Goal: Transaction & Acquisition: Purchase product/service

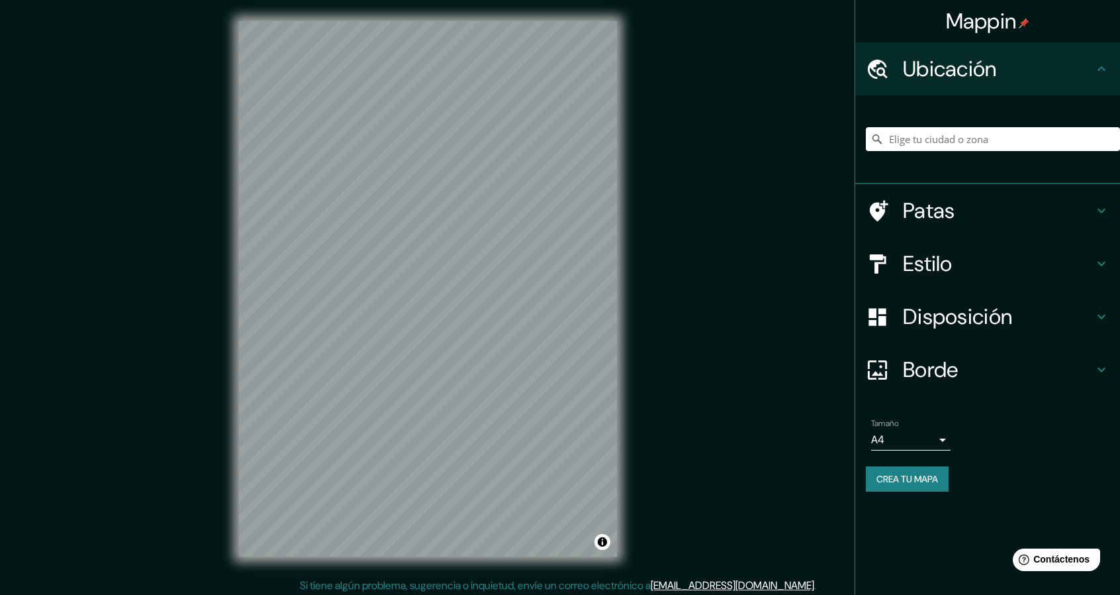
click at [716, 422] on div "Mappin Ubicación Patas Estilo Disposición Borde Elige un borde. Consejo : puede…" at bounding box center [560, 299] width 1120 height 599
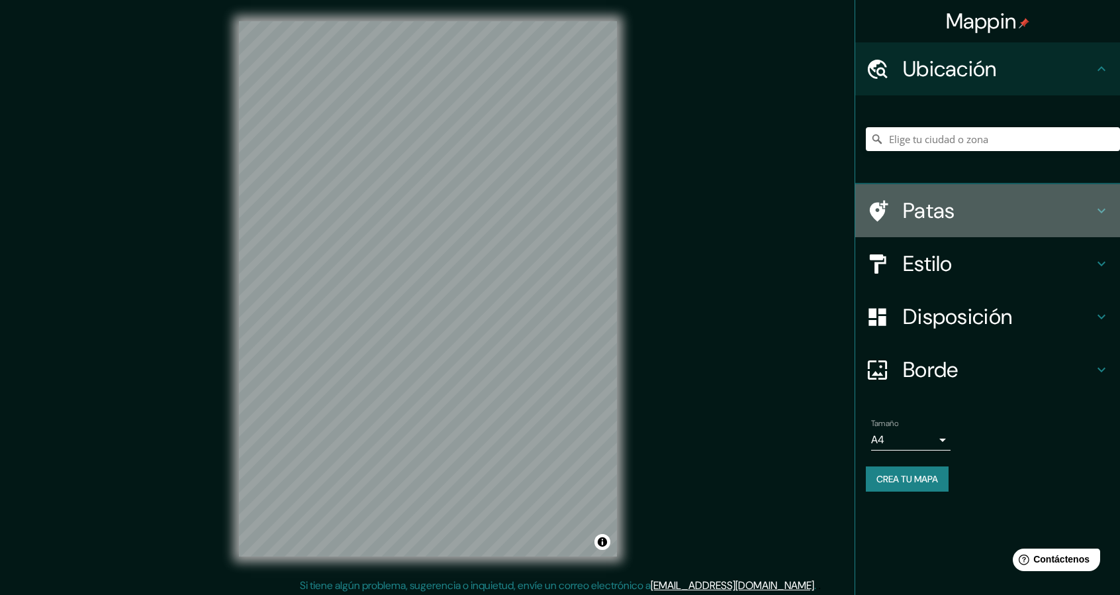
click at [994, 210] on h4 "Patas" at bounding box center [998, 210] width 191 height 26
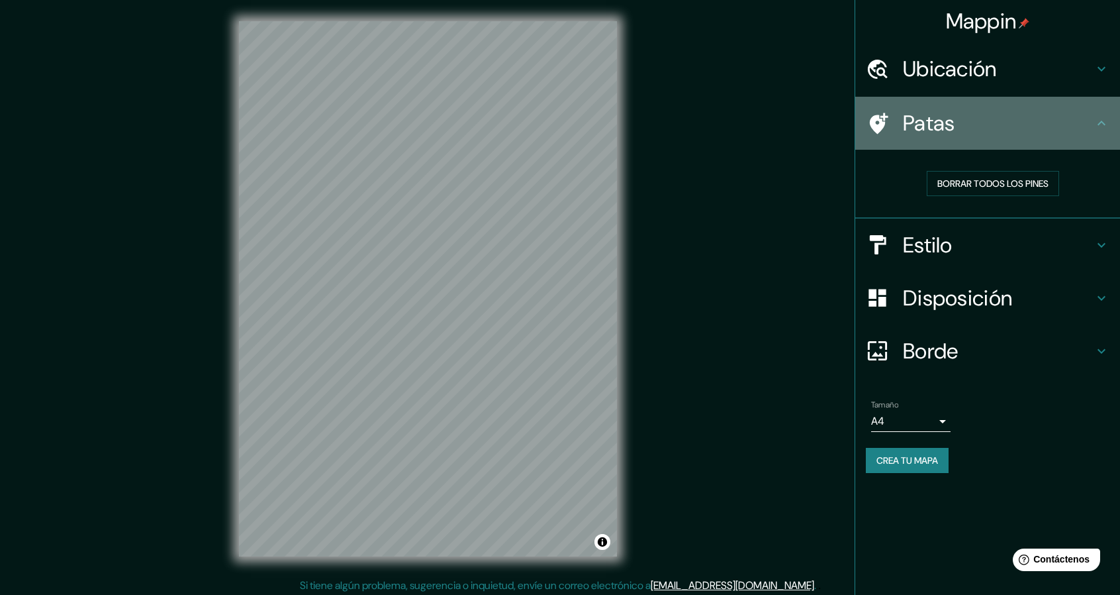
click at [886, 121] on icon at bounding box center [877, 123] width 23 height 23
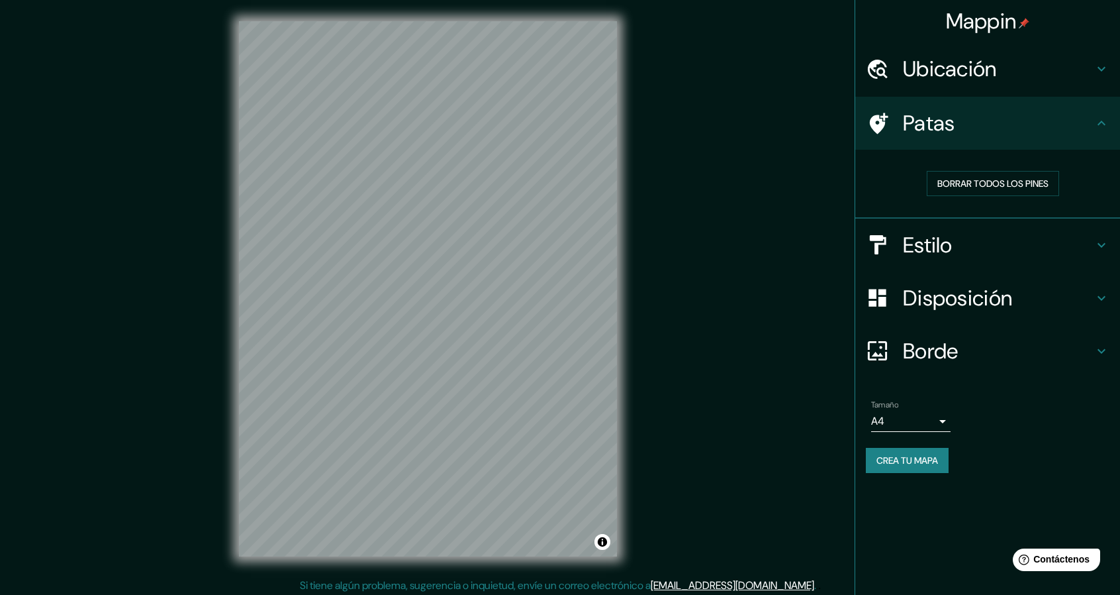
click at [890, 115] on div at bounding box center [884, 123] width 37 height 23
click at [1098, 120] on icon at bounding box center [1102, 123] width 16 height 16
click at [876, 186] on div "Borrar todos los pines" at bounding box center [993, 183] width 254 height 46
click at [935, 241] on font "Estilo" at bounding box center [928, 245] width 50 height 28
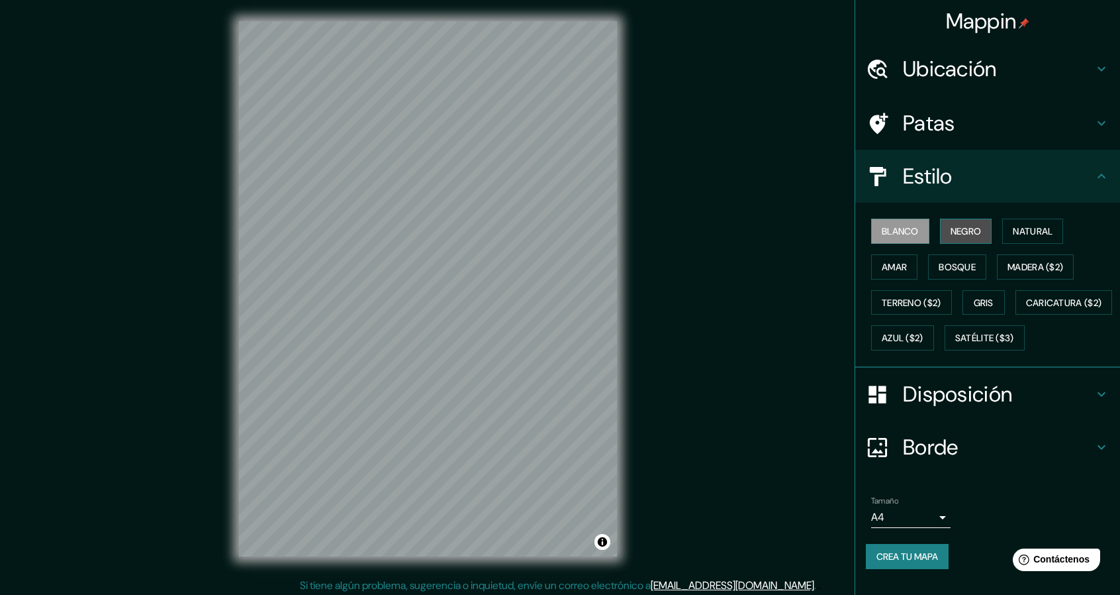
click at [960, 230] on font "Negro" at bounding box center [966, 231] width 31 height 12
click at [1094, 402] on icon at bounding box center [1102, 394] width 16 height 16
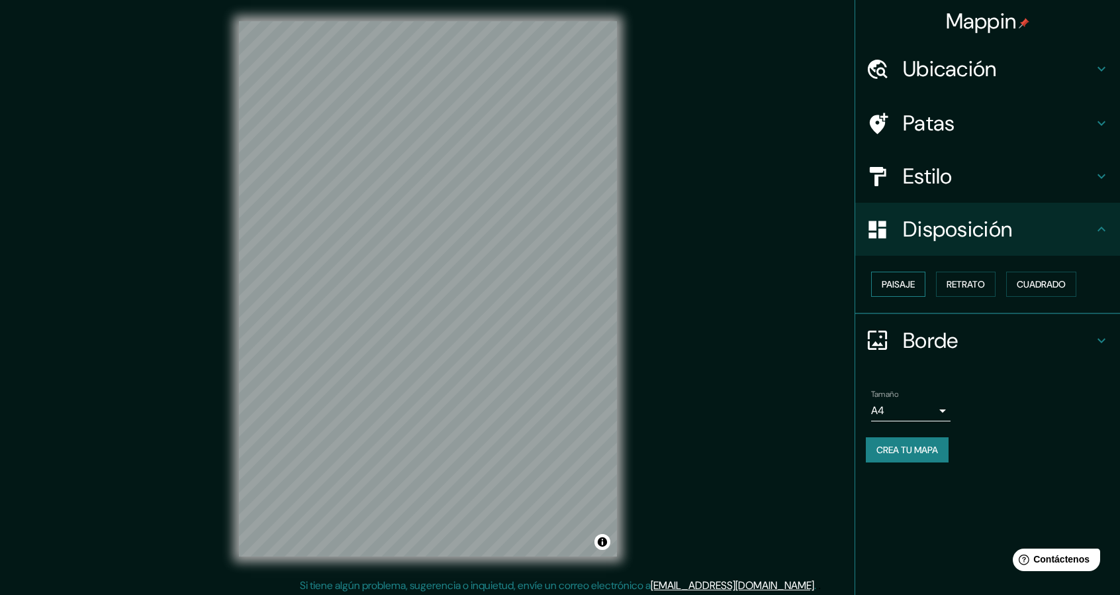
click at [901, 286] on font "Paisaje" at bounding box center [898, 284] width 33 height 12
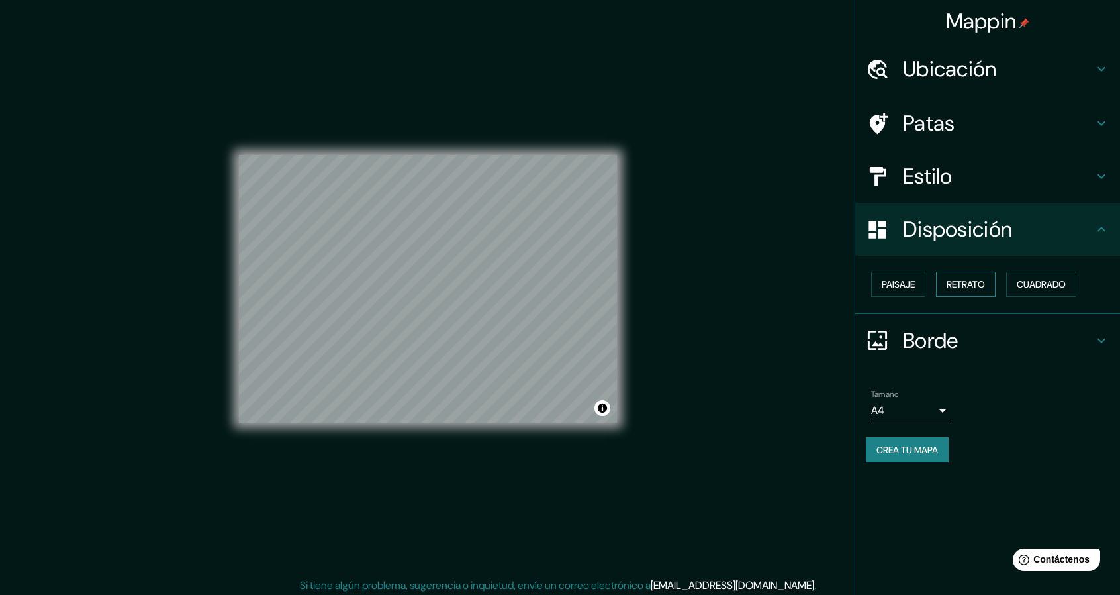
click at [966, 275] on font "Retrato" at bounding box center [966, 283] width 38 height 17
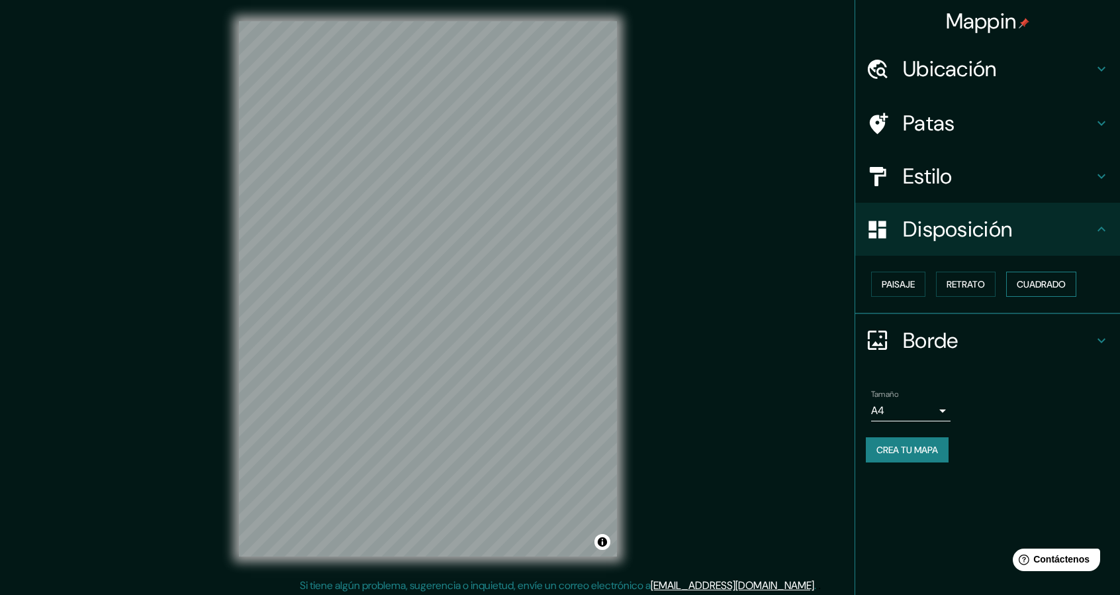
click at [1059, 277] on font "Cuadrado" at bounding box center [1041, 283] width 49 height 17
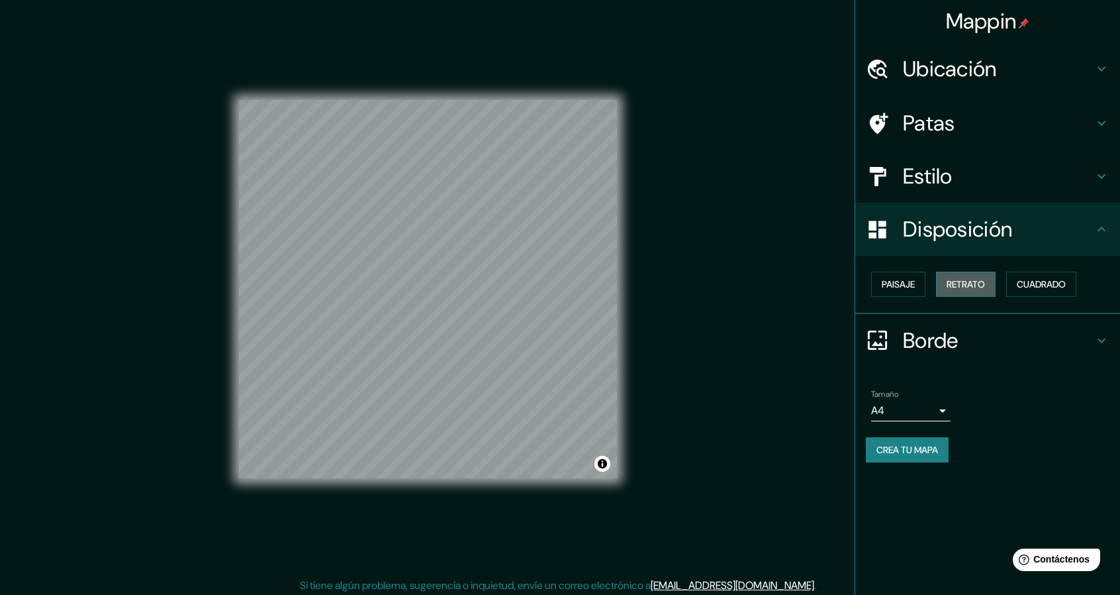
click at [965, 279] on font "Retrato" at bounding box center [966, 284] width 38 height 12
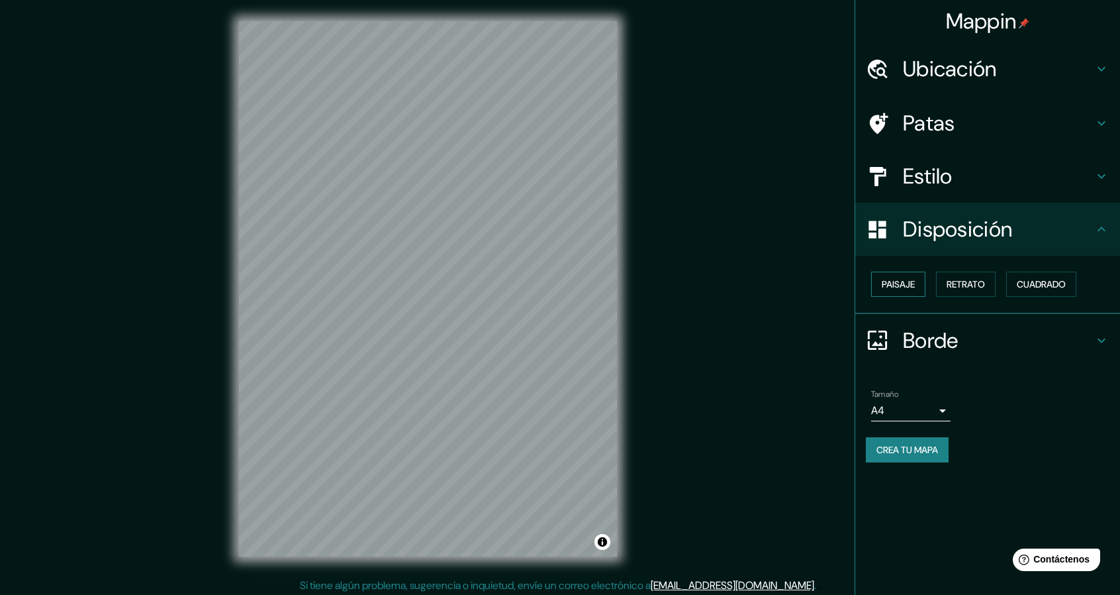
click at [906, 279] on font "Paisaje" at bounding box center [898, 284] width 33 height 12
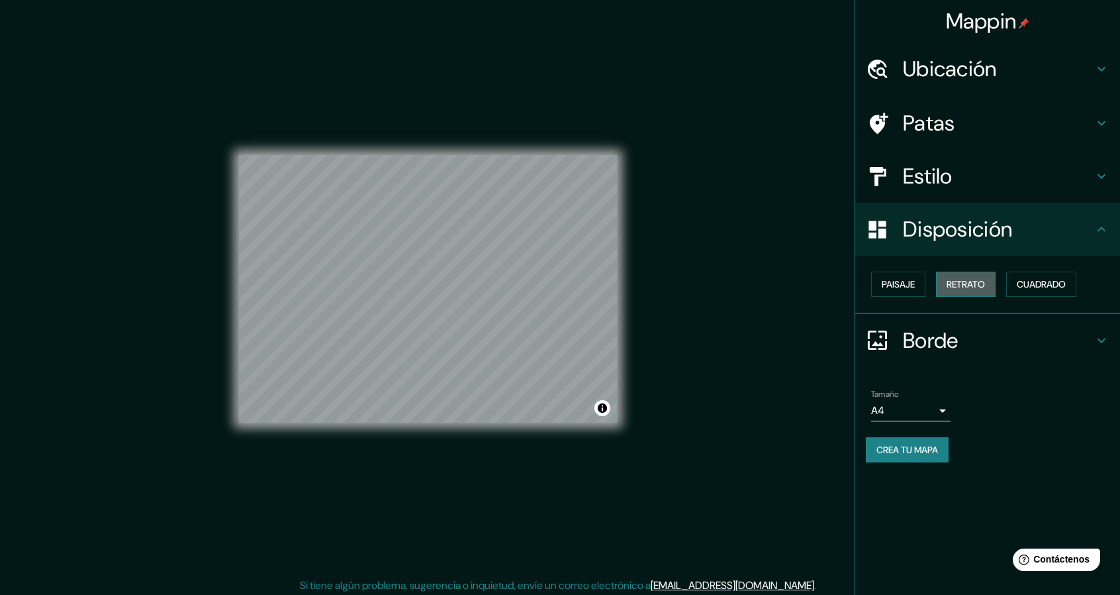
click at [969, 278] on font "Retrato" at bounding box center [966, 284] width 38 height 12
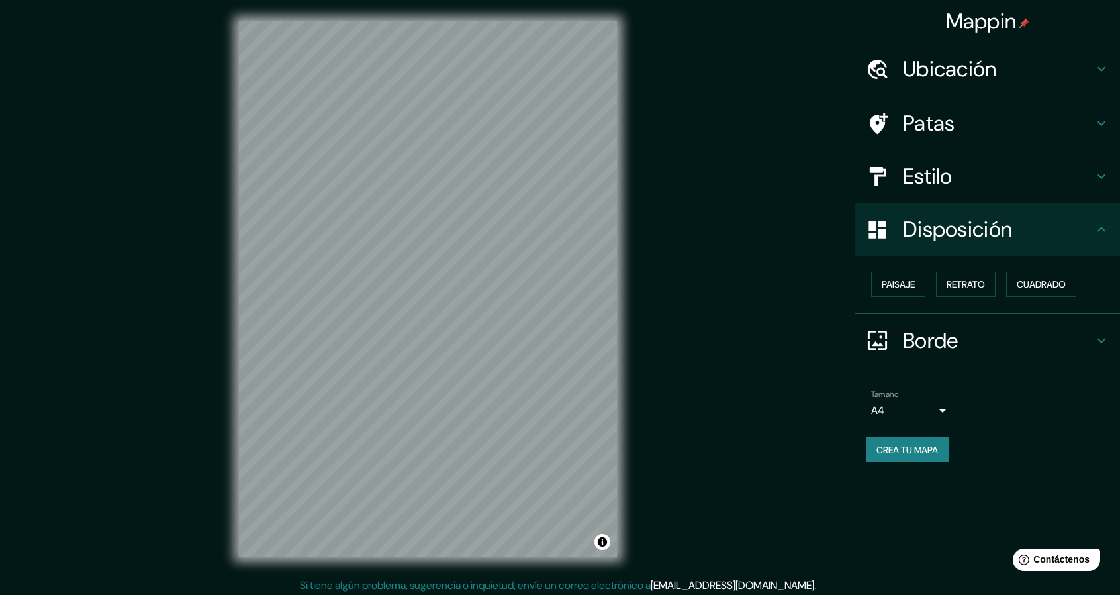
click at [894, 413] on body "Mappin Ubicación Patas Estilo Disposición Paisaje Retrato Cuadrado Borde Elige …" at bounding box center [560, 297] width 1120 height 595
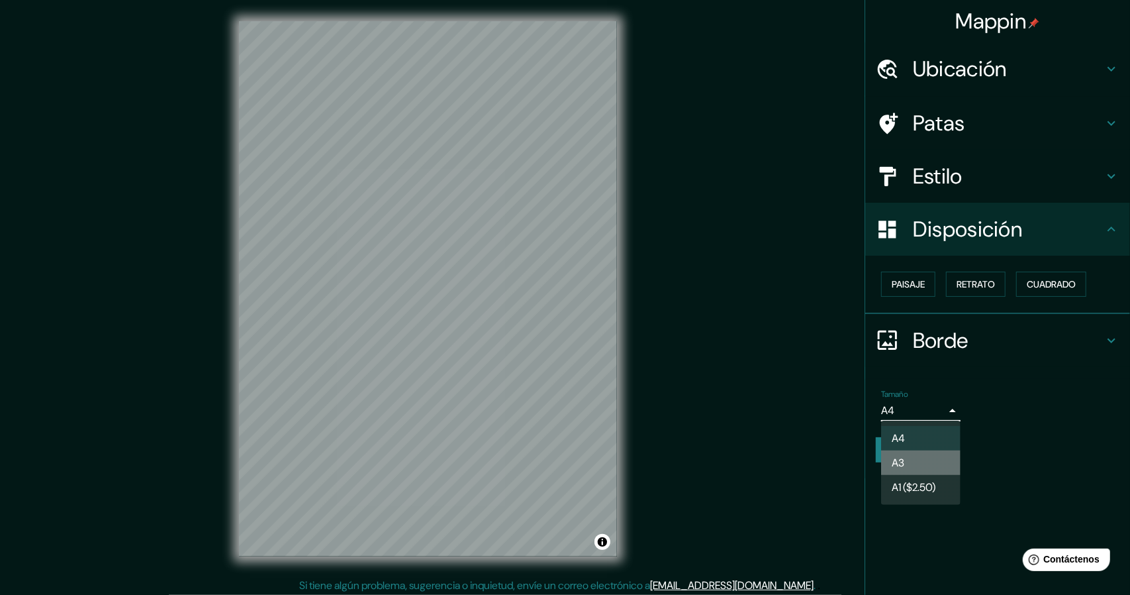
click at [917, 468] on li "A3" at bounding box center [920, 462] width 79 height 25
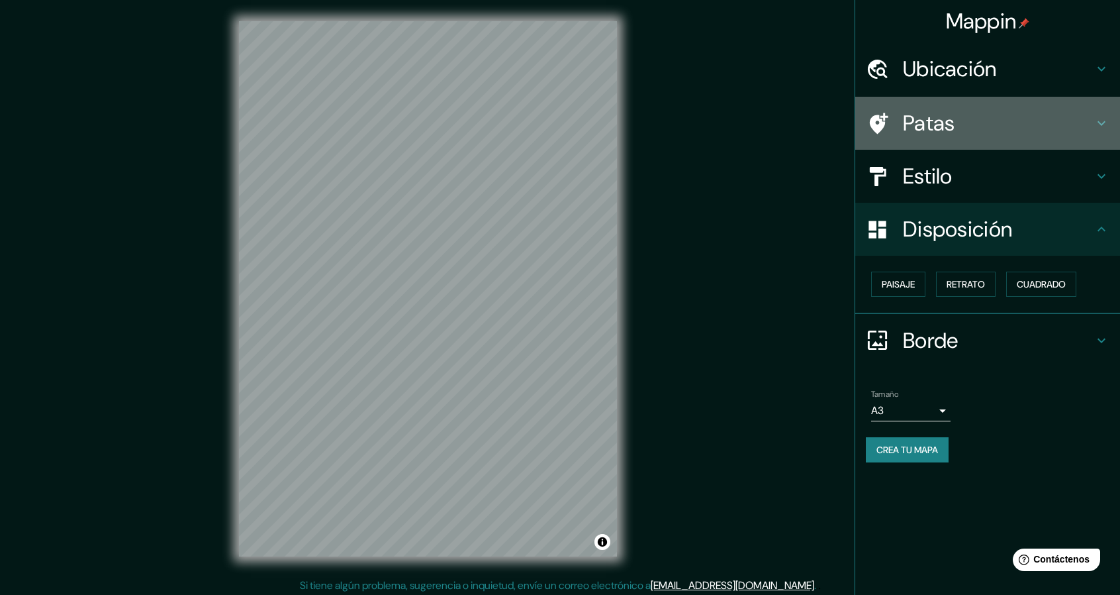
click at [1093, 121] on h4 "Patas" at bounding box center [998, 123] width 191 height 26
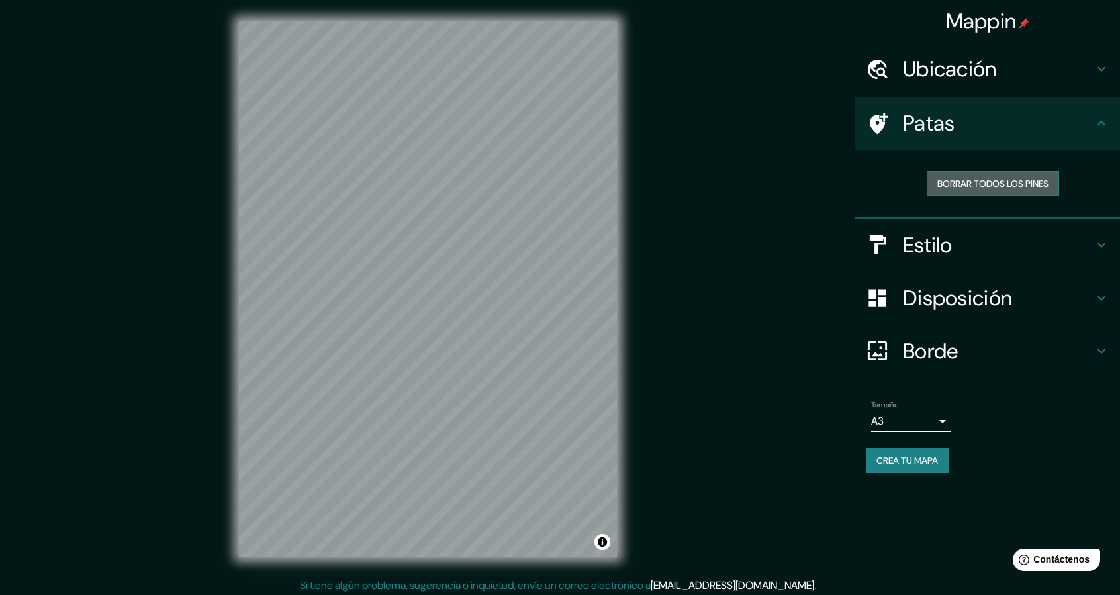
click at [999, 182] on font "Borrar todos los pines" at bounding box center [993, 183] width 111 height 12
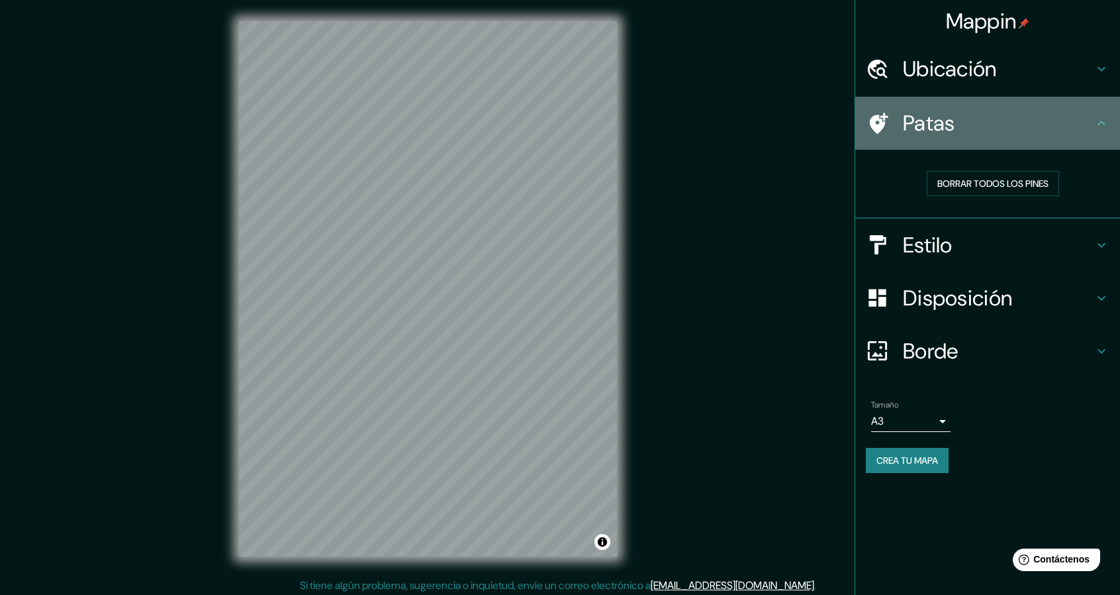
click at [881, 119] on icon at bounding box center [879, 123] width 19 height 21
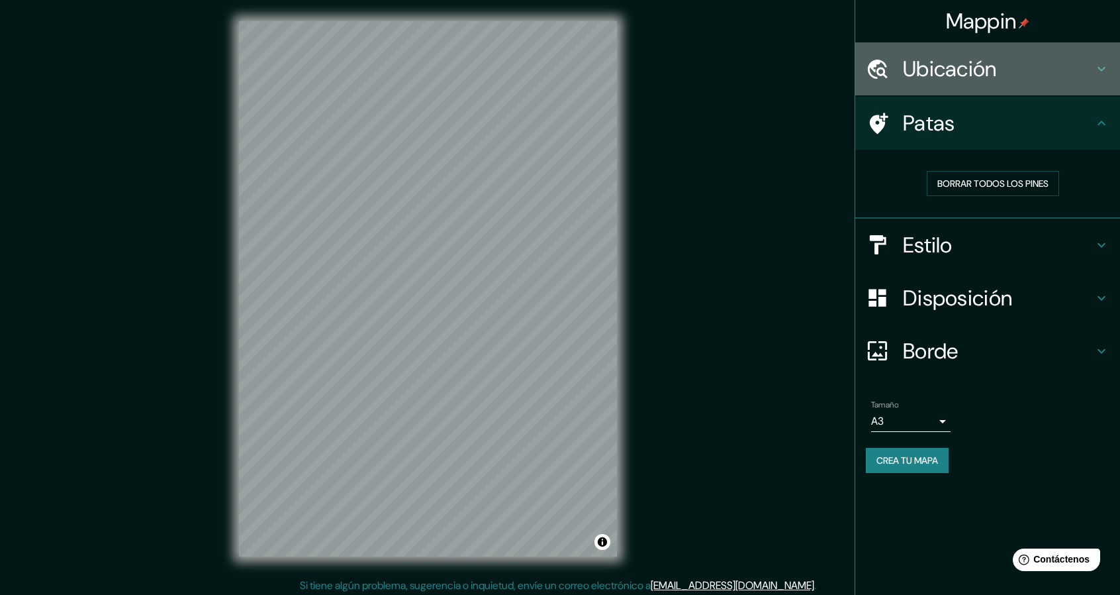
click at [1105, 62] on icon at bounding box center [1102, 69] width 16 height 16
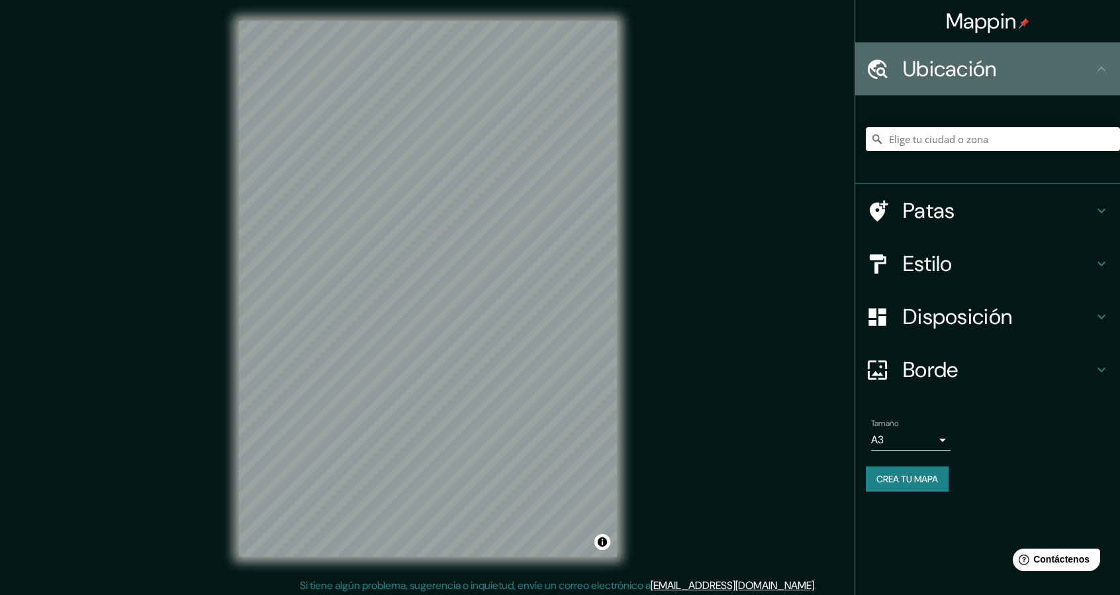
click at [1105, 62] on icon at bounding box center [1102, 69] width 16 height 16
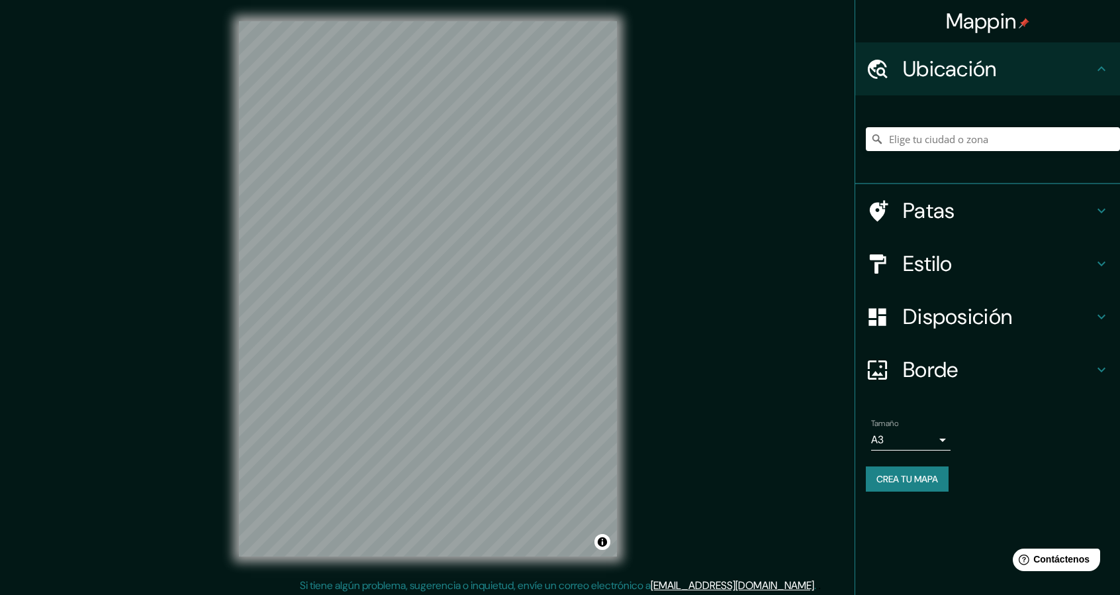
click at [1100, 209] on icon at bounding box center [1102, 211] width 16 height 16
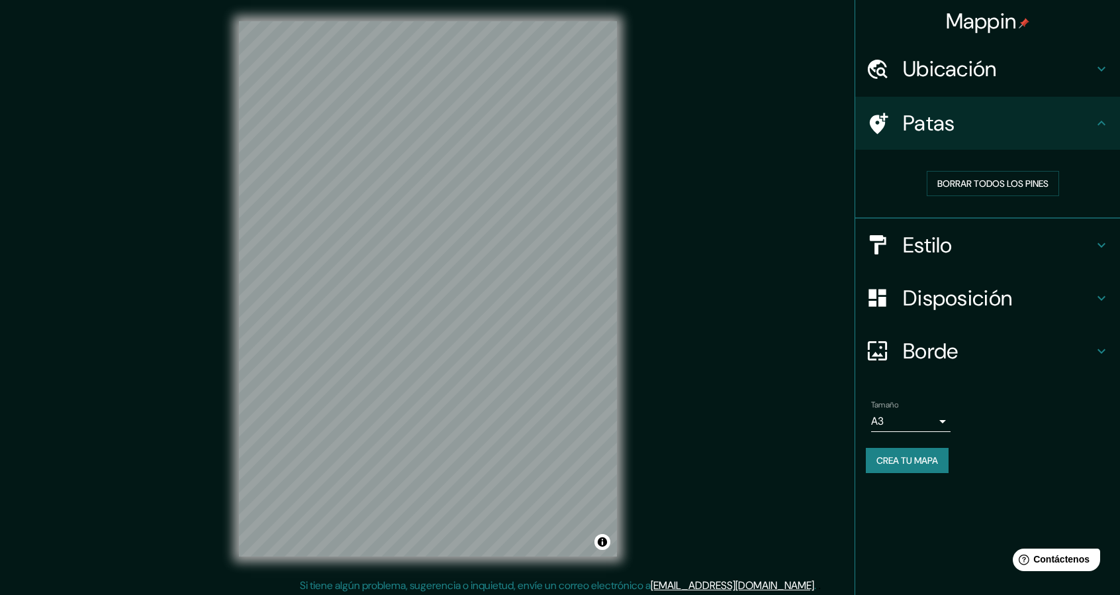
click at [1101, 240] on icon at bounding box center [1102, 245] width 16 height 16
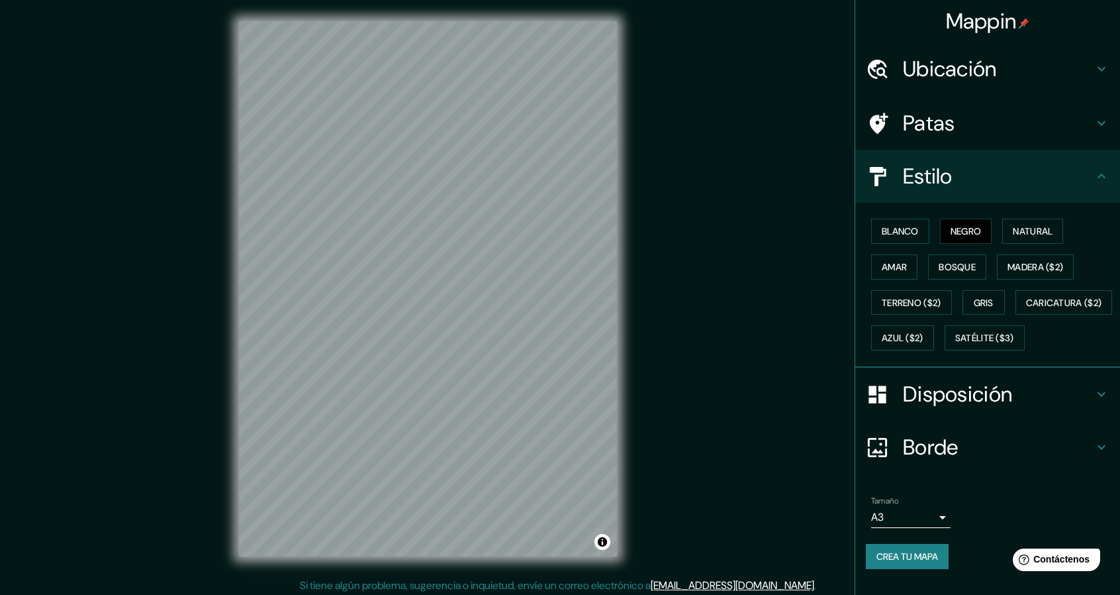
scroll to position [21, 0]
click at [1026, 402] on h4 "Disposición" at bounding box center [998, 394] width 191 height 26
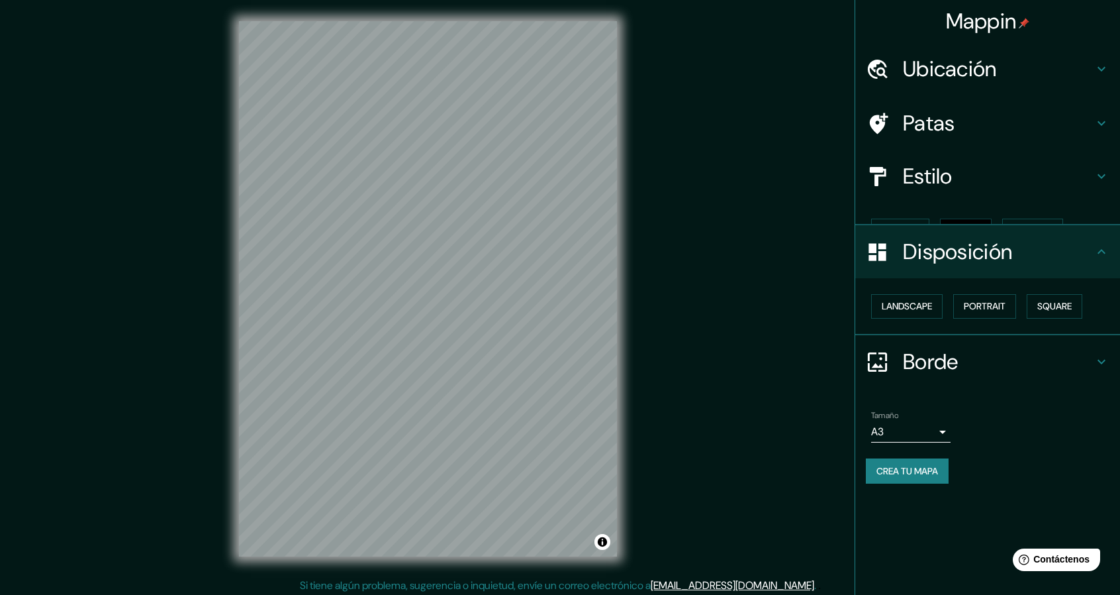
scroll to position [0, 0]
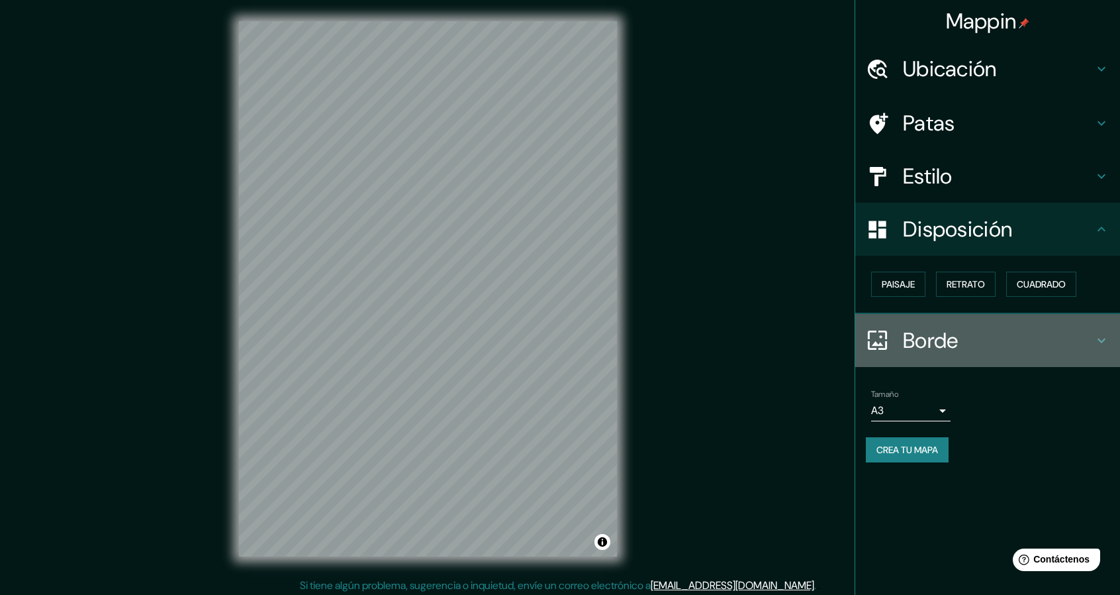
click at [1073, 348] on h4 "Borde" at bounding box center [998, 340] width 191 height 26
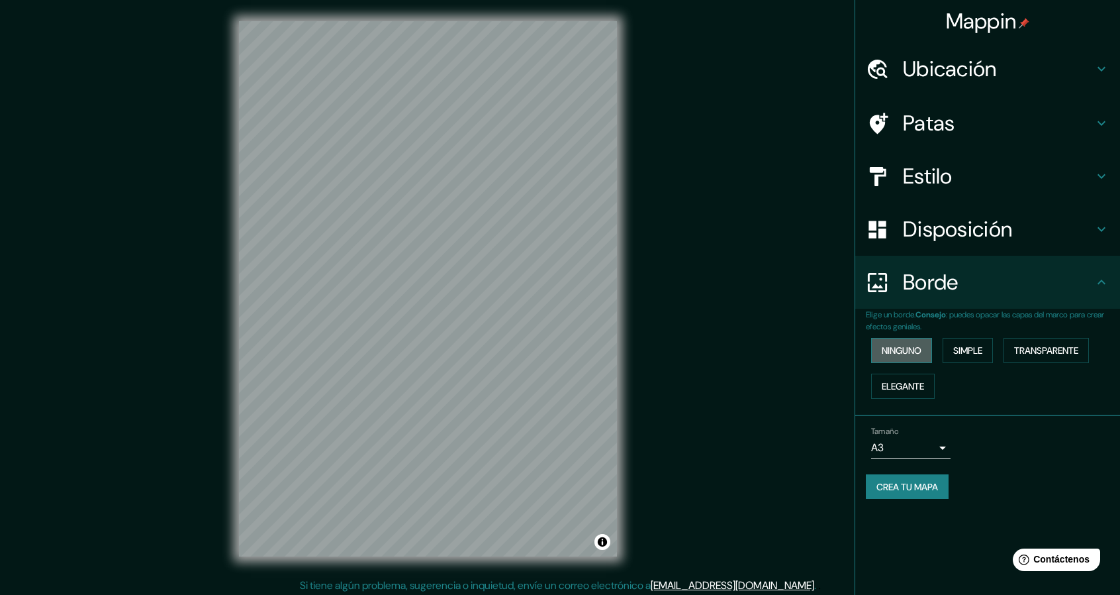
click at [910, 346] on font "Ninguno" at bounding box center [902, 350] width 40 height 12
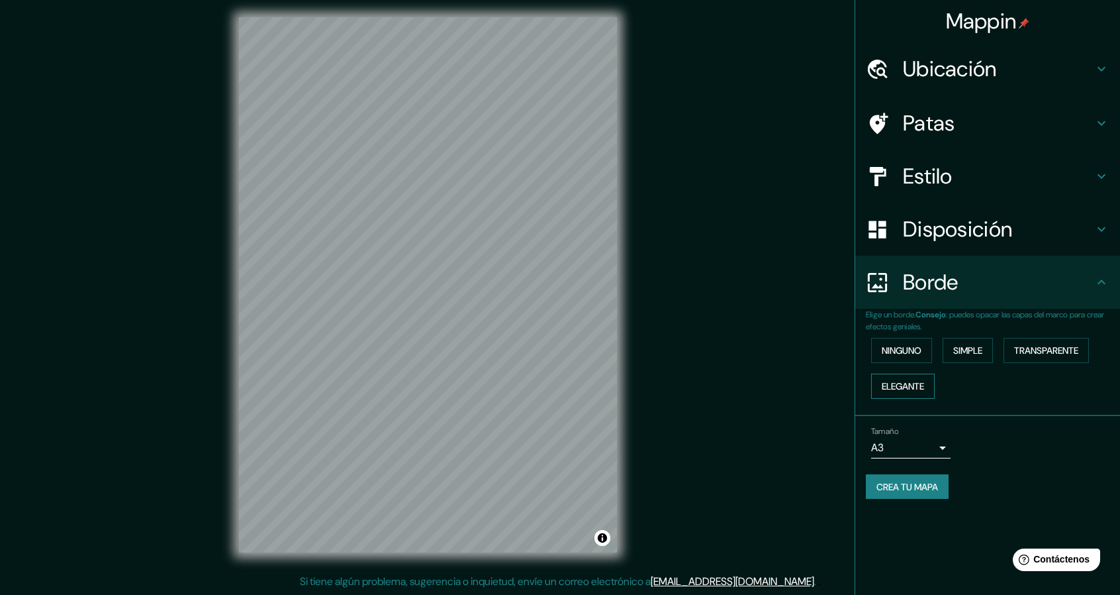
click at [919, 387] on font "Elegante" at bounding box center [903, 386] width 42 height 12
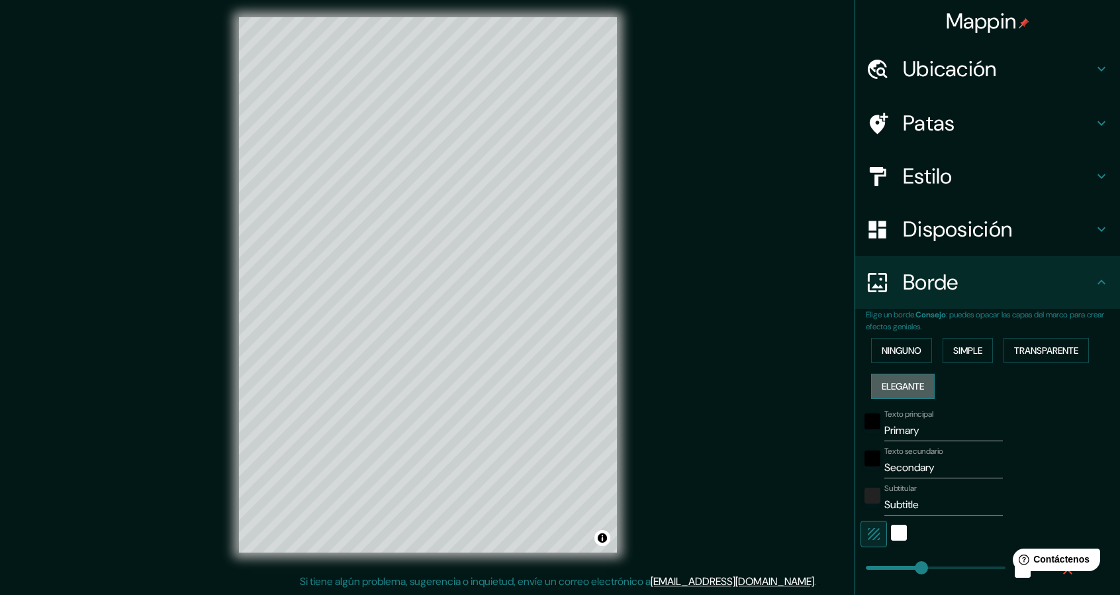
click at [919, 387] on button "Elegante" at bounding box center [903, 385] width 64 height 25
type input "228"
type input "46"
type input "23"
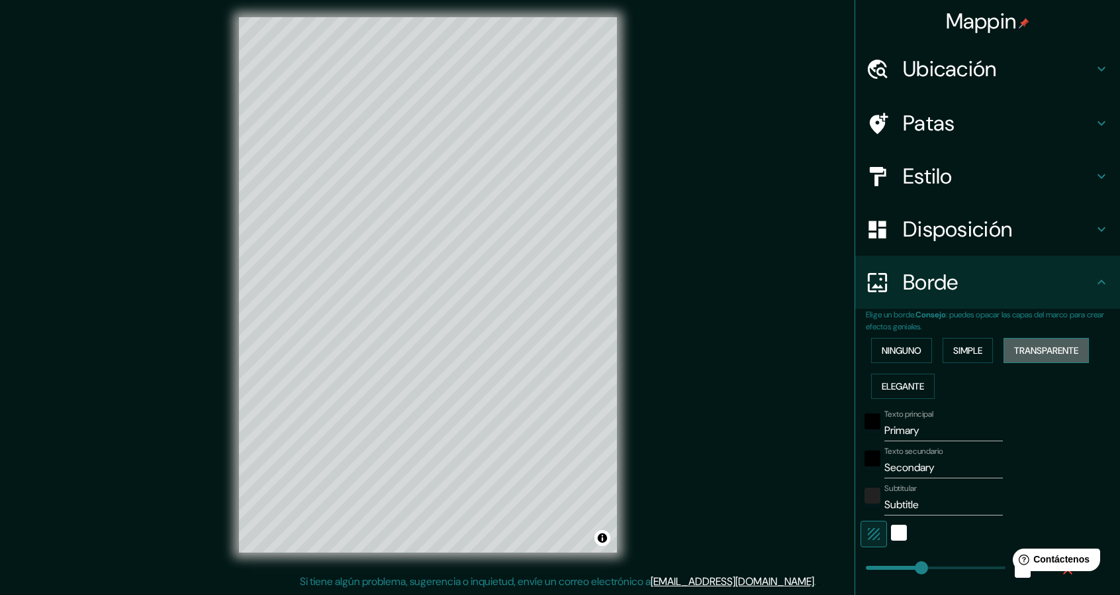
click at [1036, 344] on font "Transparente" at bounding box center [1047, 350] width 64 height 12
click at [995, 348] on div "Ninguno Simple Transparente Elegante" at bounding box center [993, 368] width 254 height 72
click at [977, 350] on button "Simple" at bounding box center [968, 350] width 50 height 25
click at [899, 353] on font "Ninguno" at bounding box center [902, 350] width 40 height 12
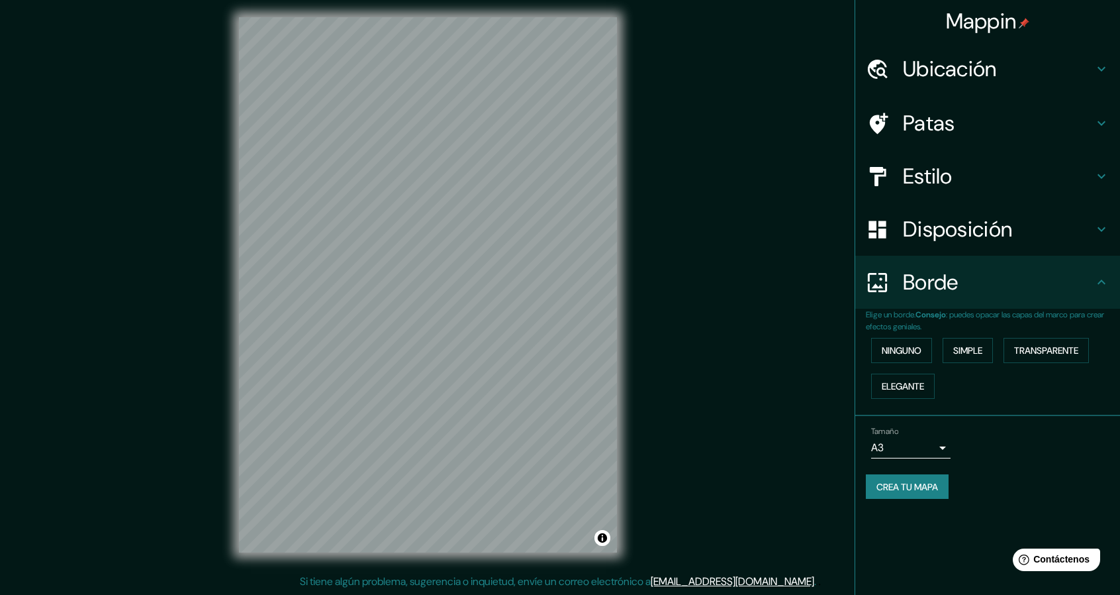
click at [628, 372] on div "© Mapbox © OpenStreetMap Improve this map" at bounding box center [428, 284] width 421 height 577
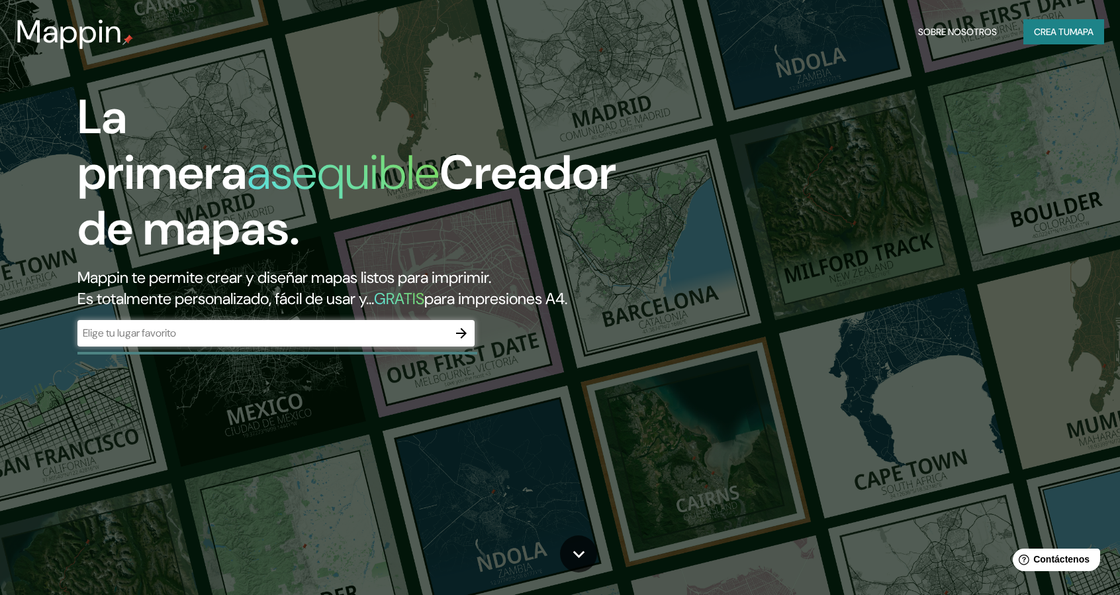
click at [164, 340] on div "​" at bounding box center [275, 333] width 397 height 26
click at [461, 329] on icon "button" at bounding box center [462, 333] width 16 height 16
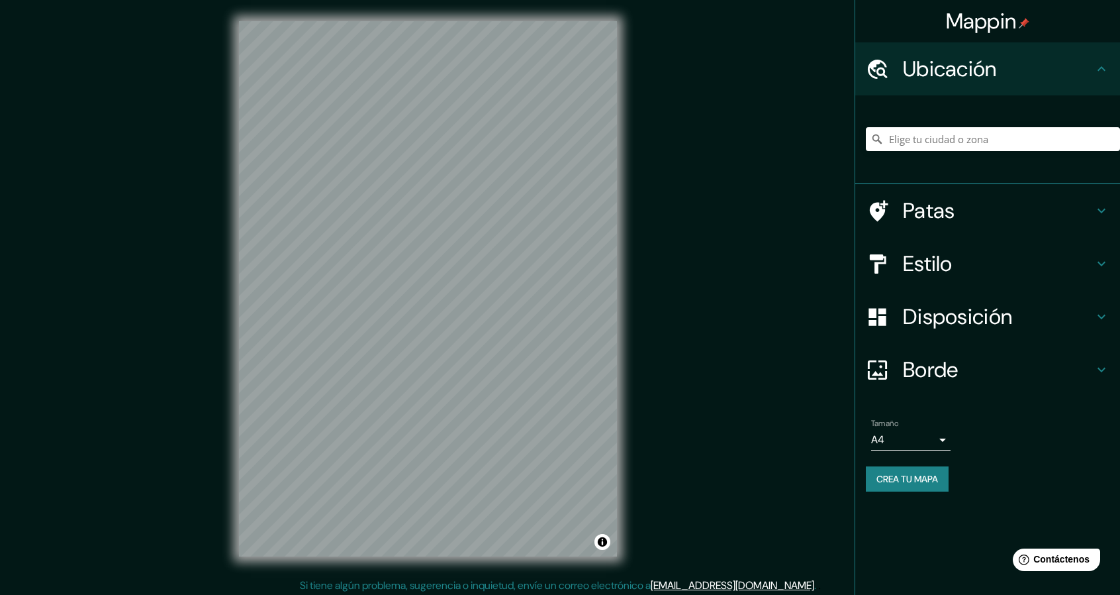
click at [1046, 213] on h4 "Patas" at bounding box center [998, 210] width 191 height 26
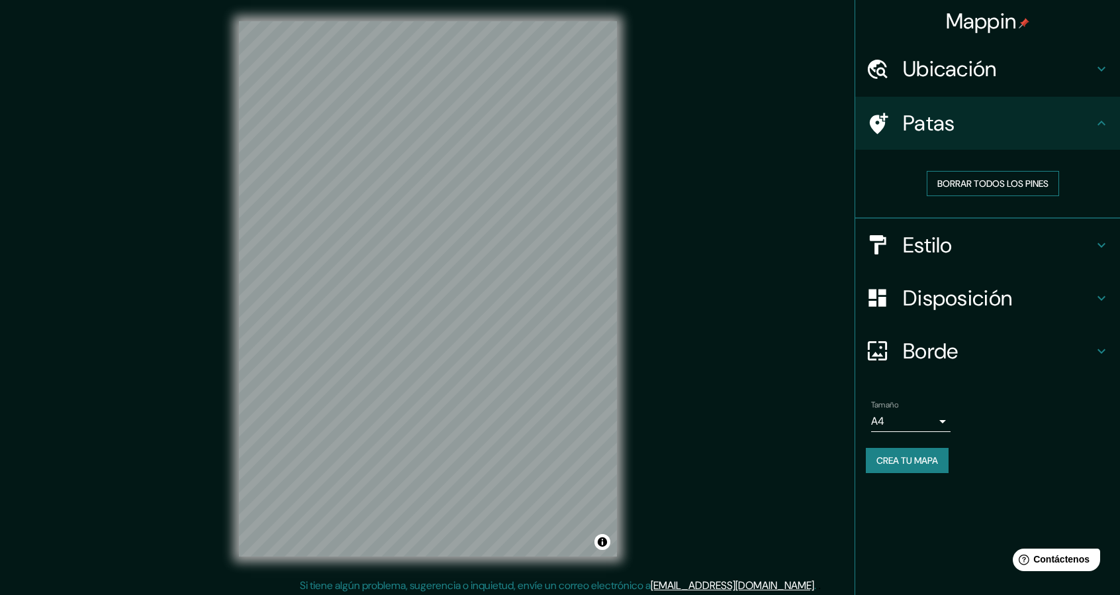
click at [1027, 187] on font "Borrar todos los pines" at bounding box center [993, 183] width 111 height 12
click at [967, 242] on h4 "Estilo" at bounding box center [998, 245] width 191 height 26
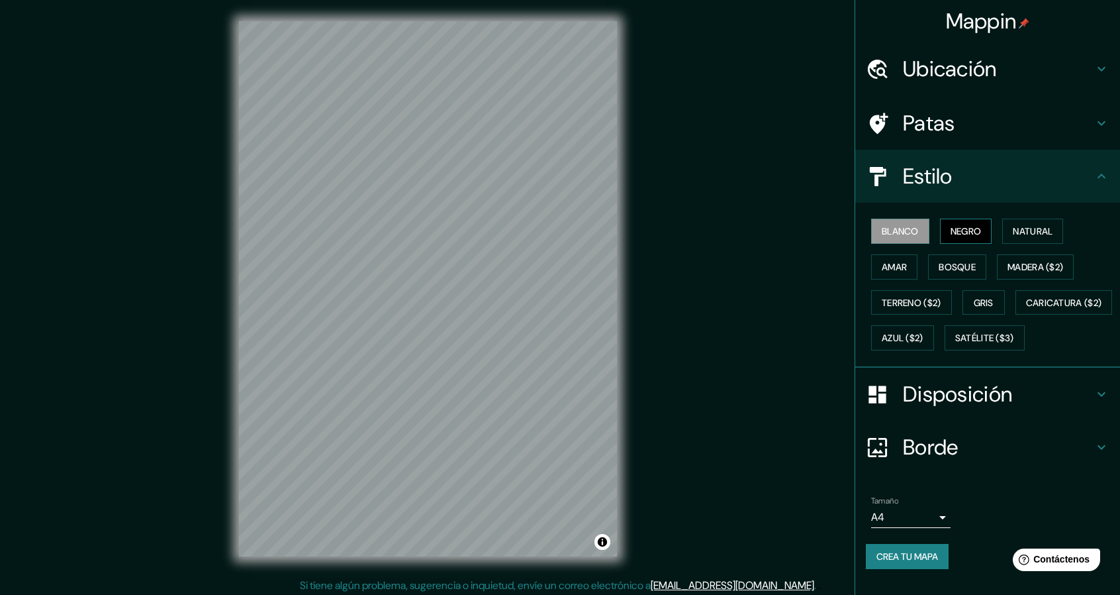
click at [954, 228] on font "Negro" at bounding box center [966, 231] width 31 height 12
click at [922, 408] on font "Disposición" at bounding box center [957, 394] width 109 height 28
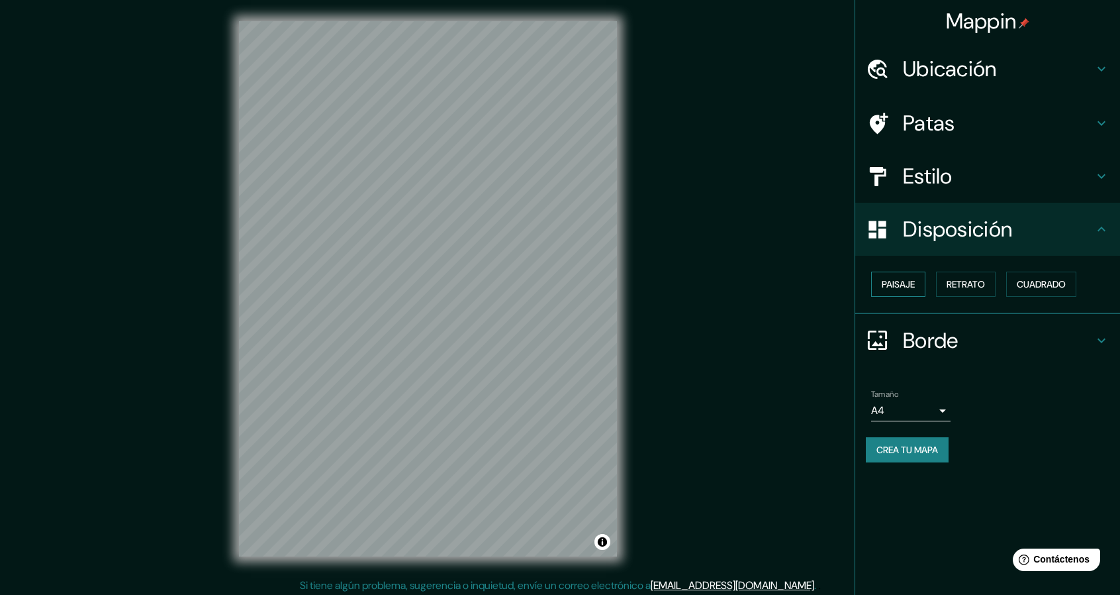
click at [897, 285] on font "Paisaje" at bounding box center [898, 284] width 33 height 12
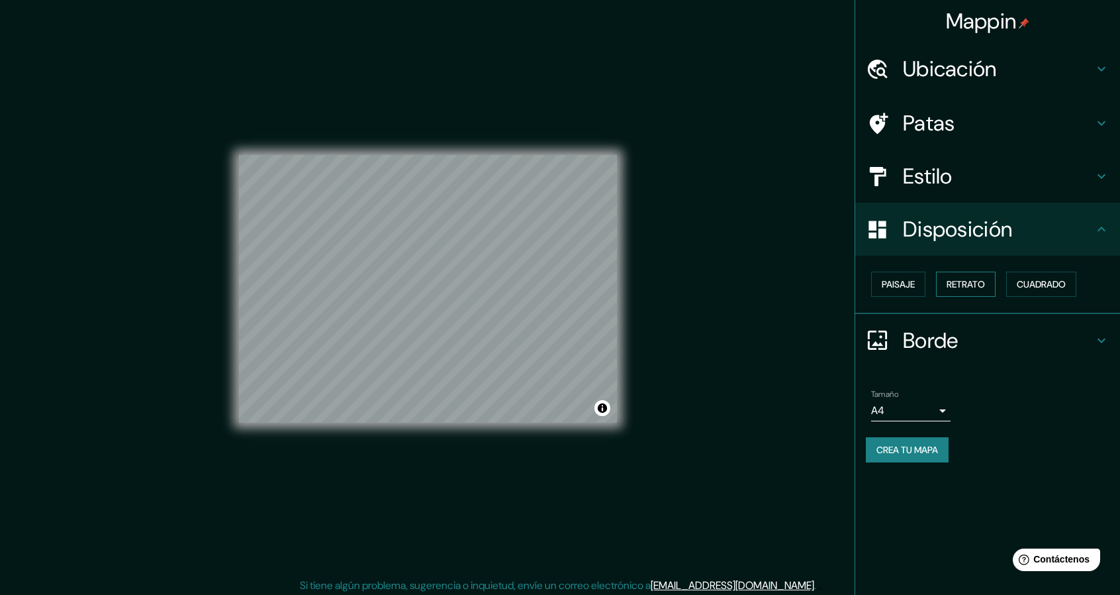
click at [989, 279] on button "Retrato" at bounding box center [966, 284] width 60 height 25
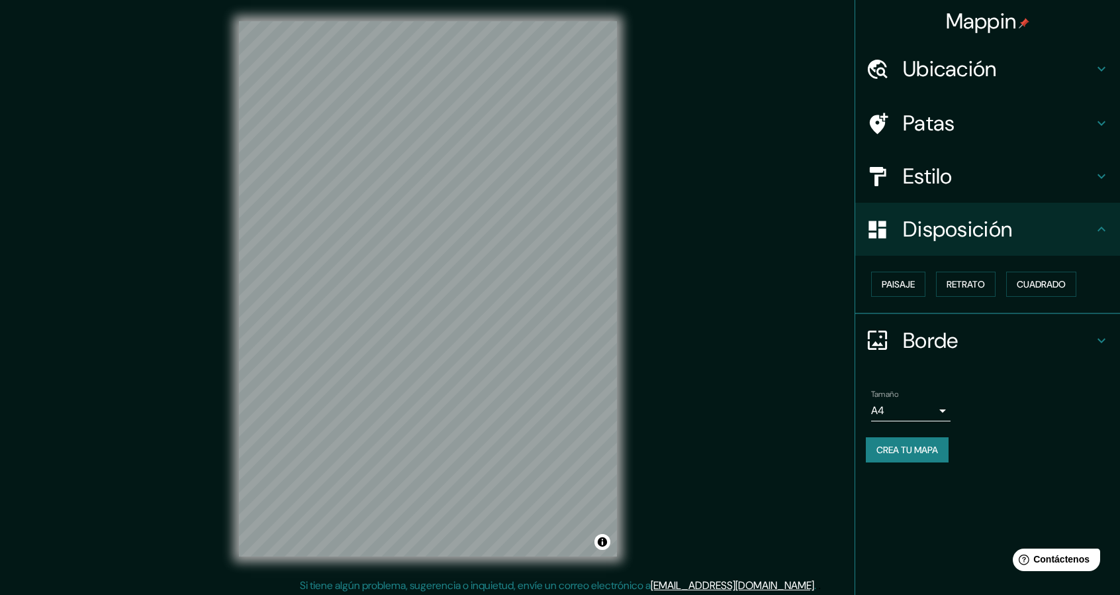
click at [895, 406] on body "Mappin Ubicación Patas Estilo Disposición Paisaje Retrato Cuadrado Borde Elige …" at bounding box center [560, 297] width 1120 height 595
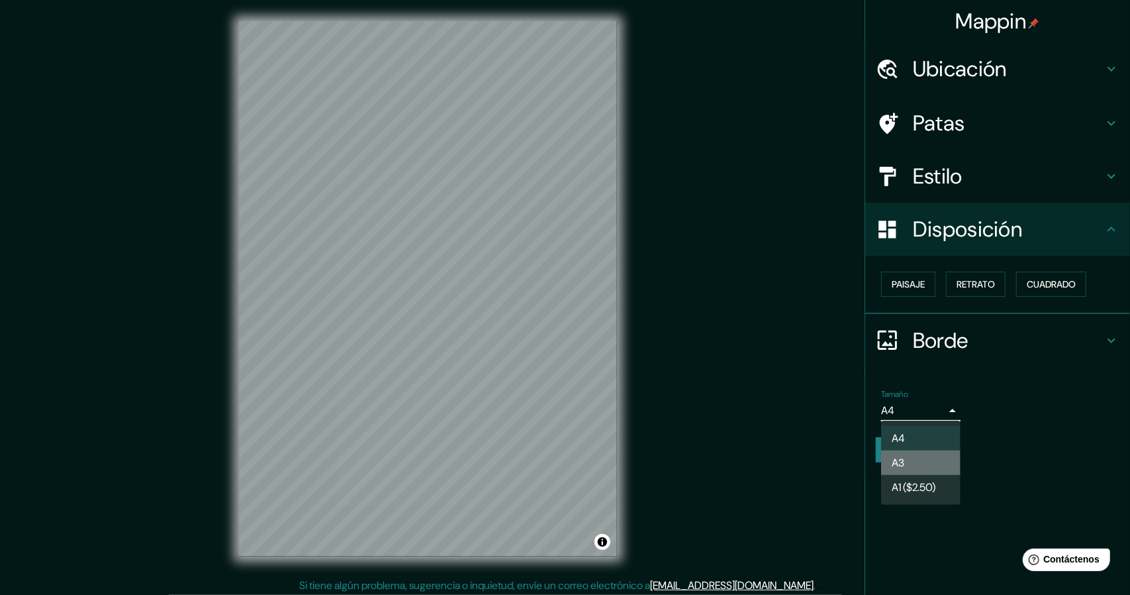
click at [907, 462] on li "A3" at bounding box center [920, 462] width 79 height 25
type input "a4"
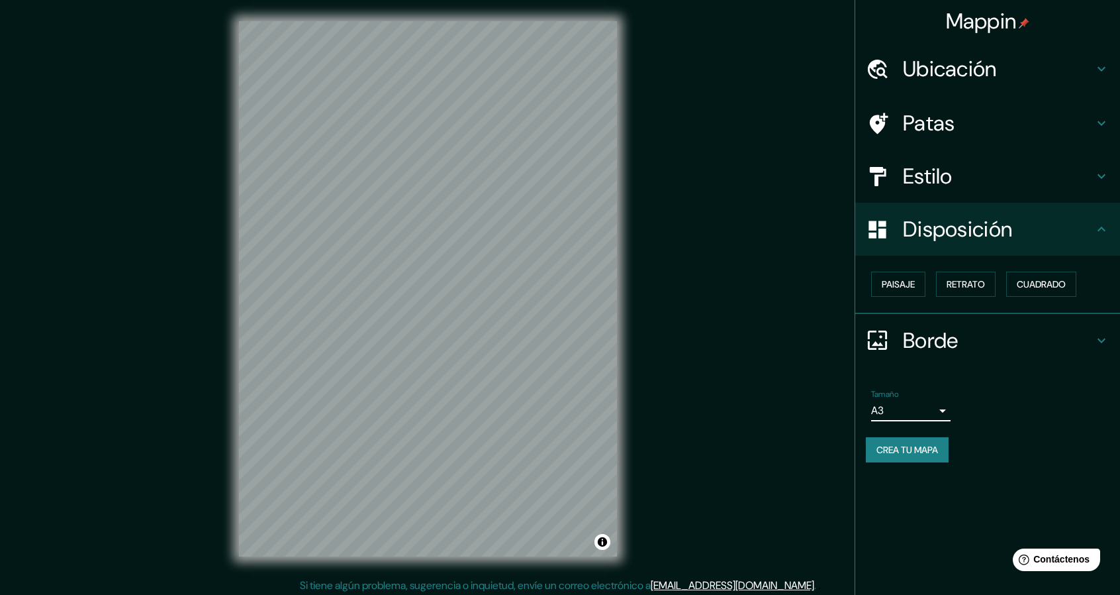
click at [936, 182] on font "Estilo" at bounding box center [928, 176] width 50 height 28
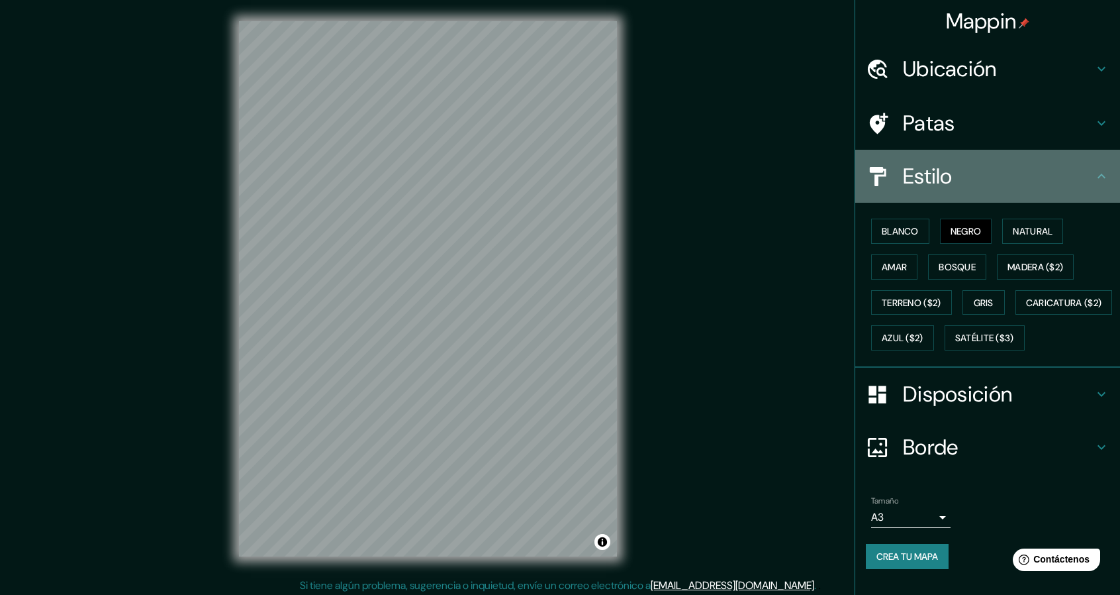
click at [936, 182] on font "Estilo" at bounding box center [928, 176] width 50 height 28
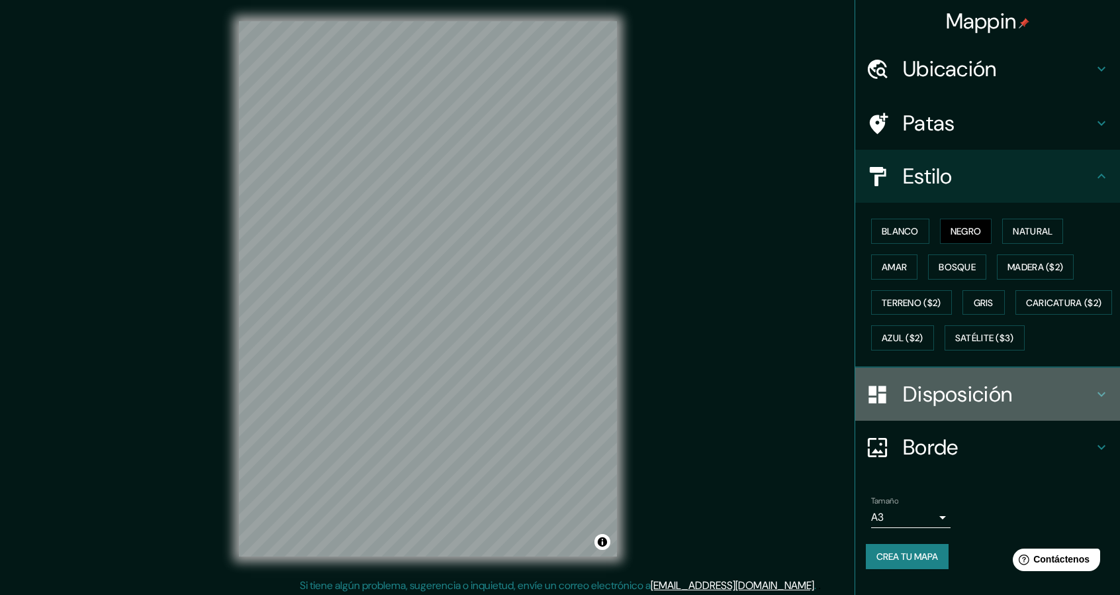
click at [936, 408] on font "Disposición" at bounding box center [957, 394] width 109 height 28
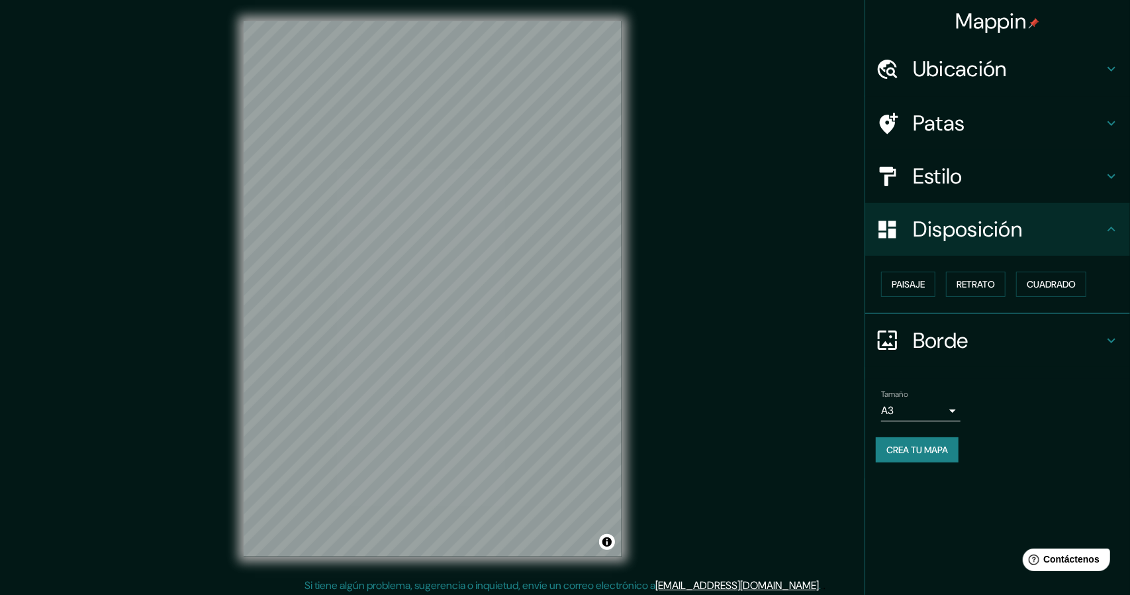
click at [944, 410] on body "Mappin Ubicación Patas Estilo Disposición Paisaje Retrato Cuadrado Borde Elige …" at bounding box center [565, 297] width 1130 height 595
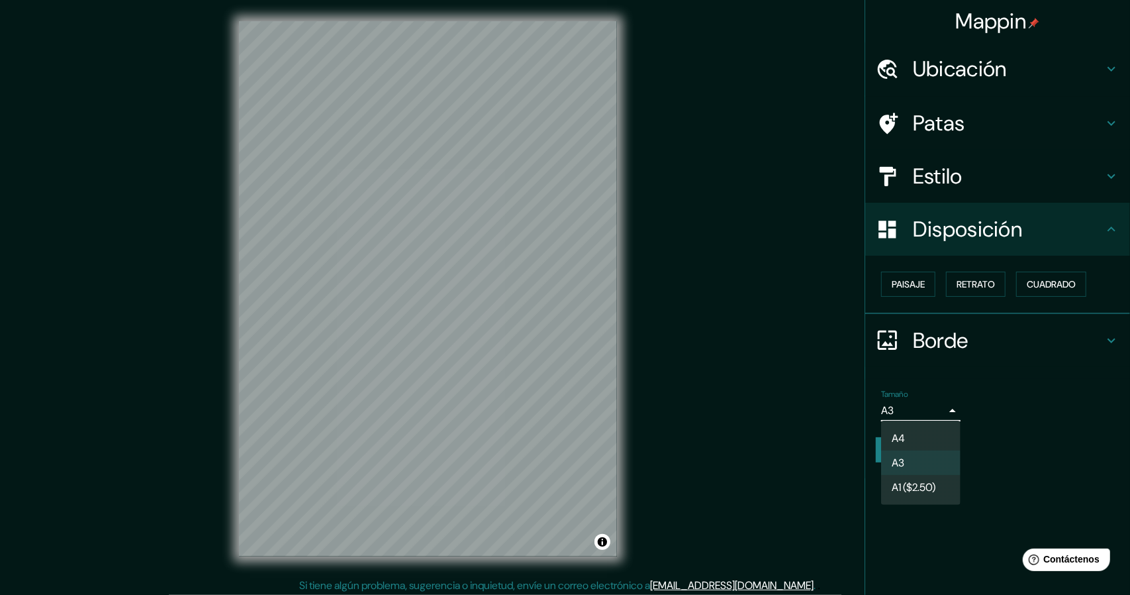
click at [944, 410] on div at bounding box center [565, 297] width 1130 height 595
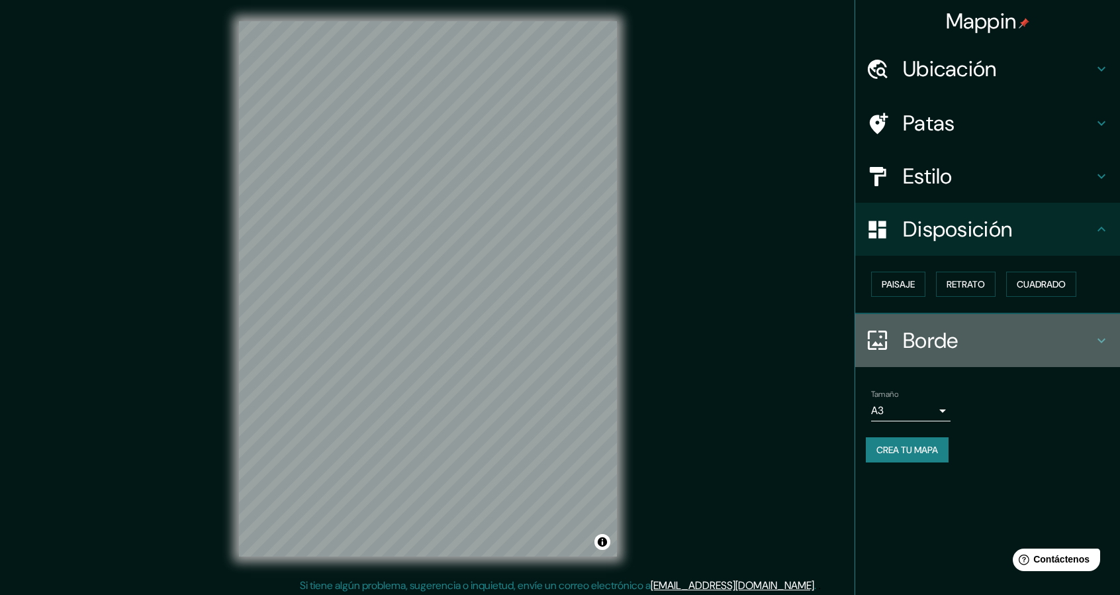
click at [944, 344] on font "Borde" at bounding box center [931, 340] width 56 height 28
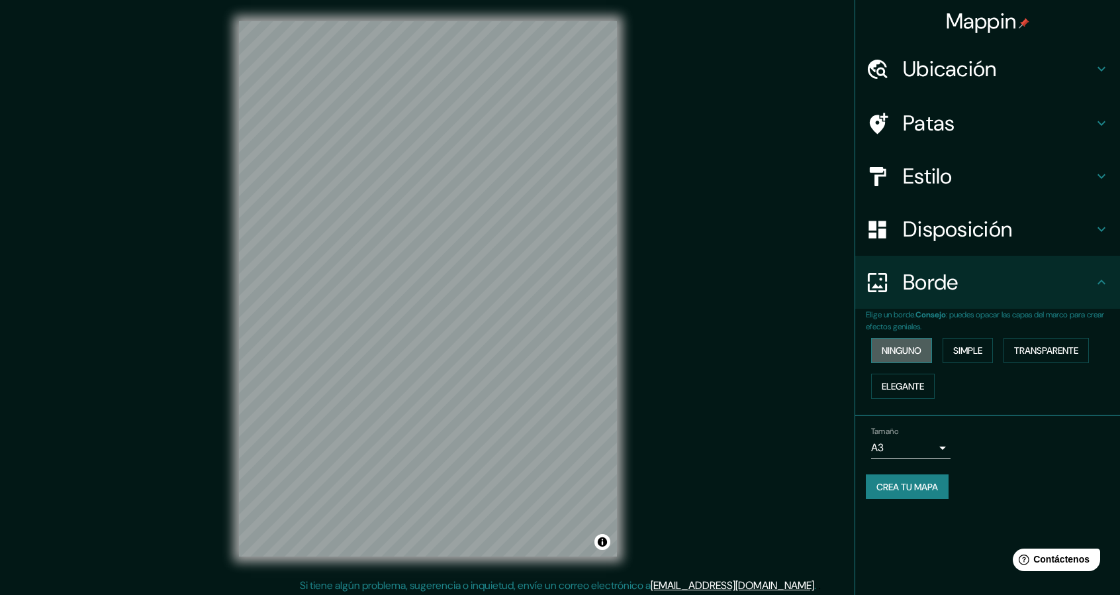
click at [906, 345] on font "Ninguno" at bounding box center [902, 350] width 40 height 12
